Goal: Navigation & Orientation: Find specific page/section

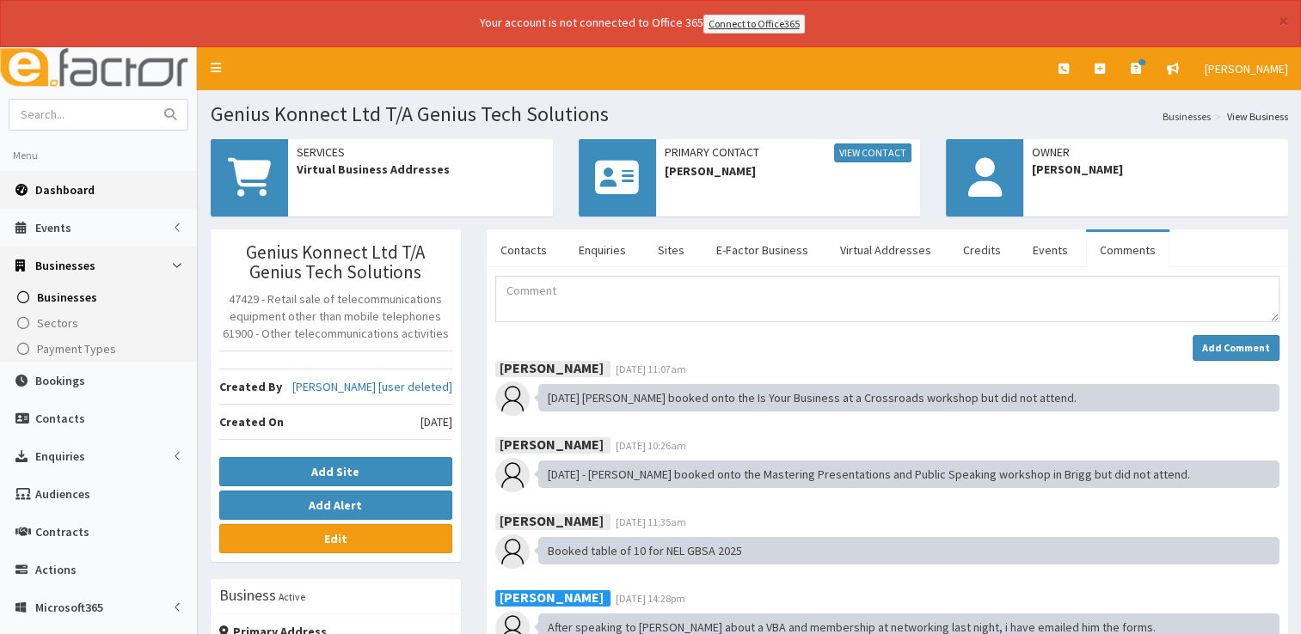
click at [62, 184] on span "Dashboard" at bounding box center [64, 189] width 59 height 15
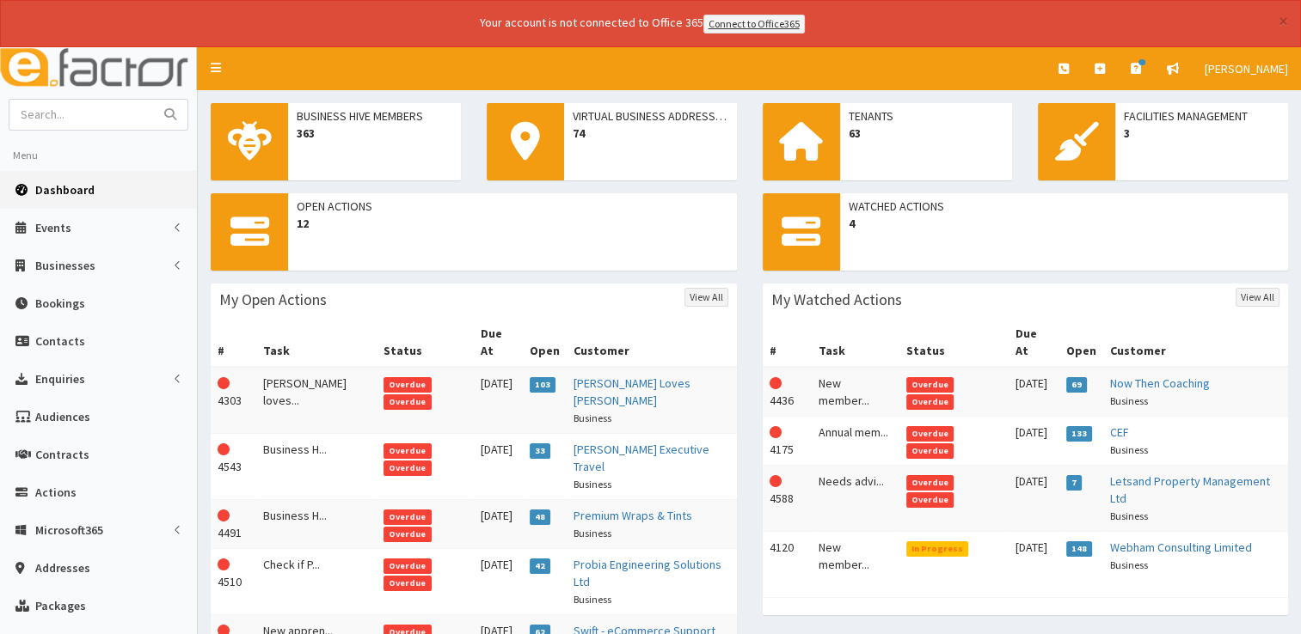
click at [923, 493] on span "Overdue" at bounding box center [930, 500] width 48 height 15
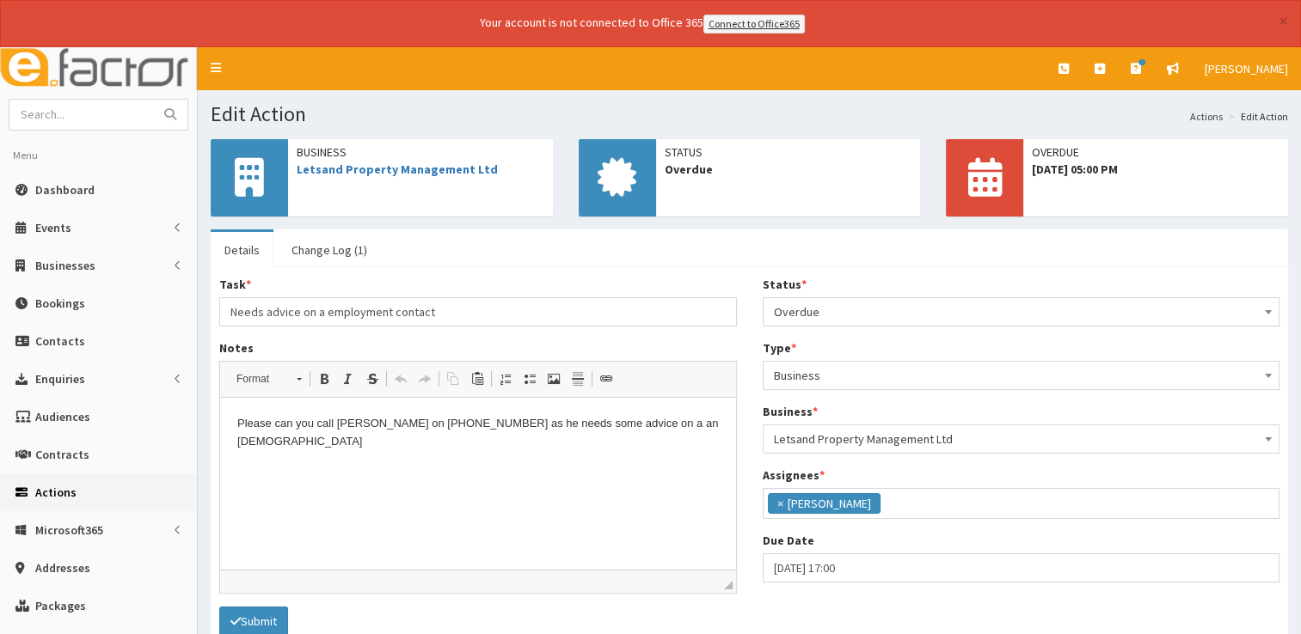
scroll to position [58, 0]
click at [83, 186] on span "Dashboard" at bounding box center [64, 189] width 59 height 15
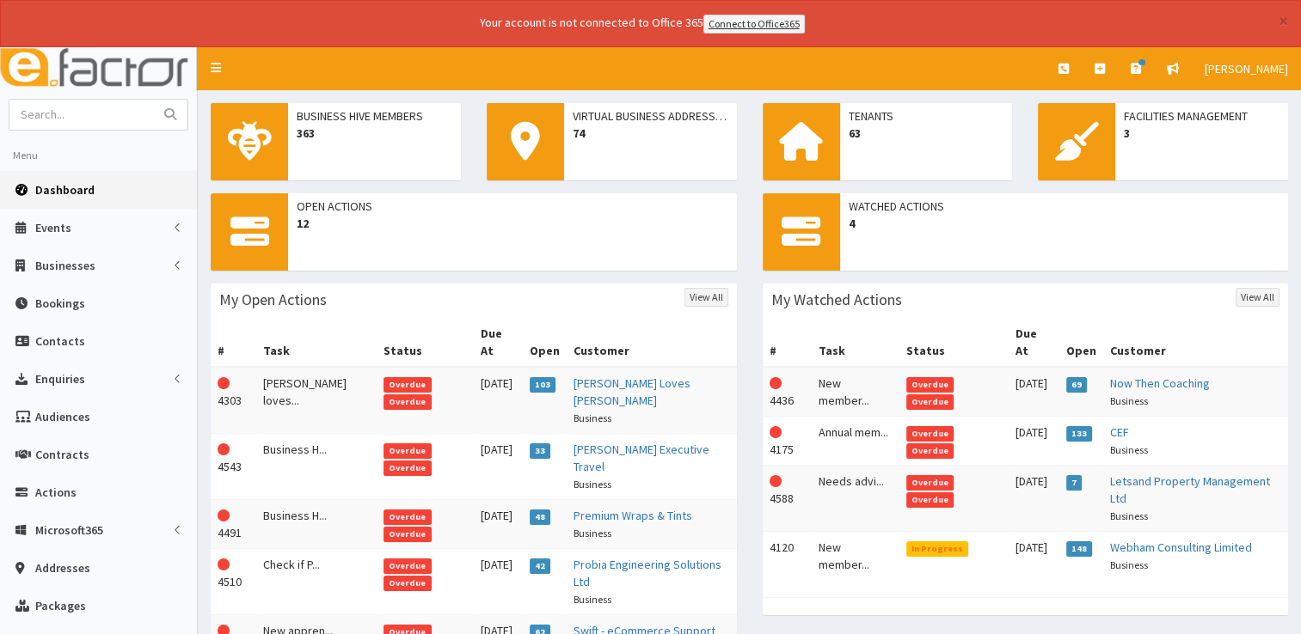
click at [68, 194] on span "Dashboard" at bounding box center [64, 189] width 59 height 15
